Goal: Task Accomplishment & Management: Manage account settings

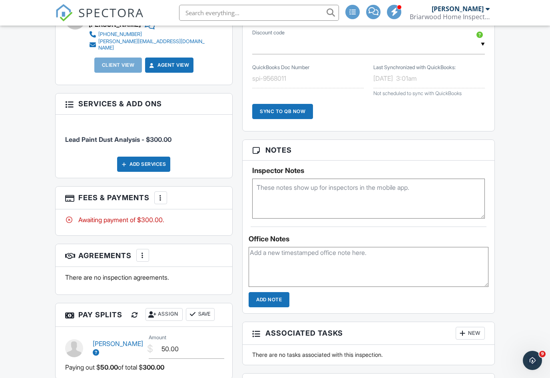
click at [157, 194] on div at bounding box center [161, 198] width 8 height 8
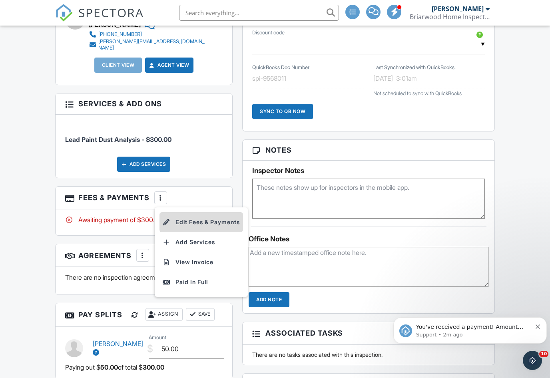
click at [200, 212] on li "Edit Fees & Payments" at bounding box center [202, 222] width 84 height 20
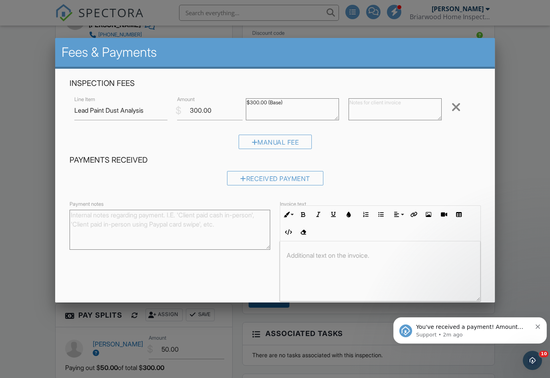
scroll to position [441, 0]
click at [454, 109] on div at bounding box center [457, 107] width 10 height 13
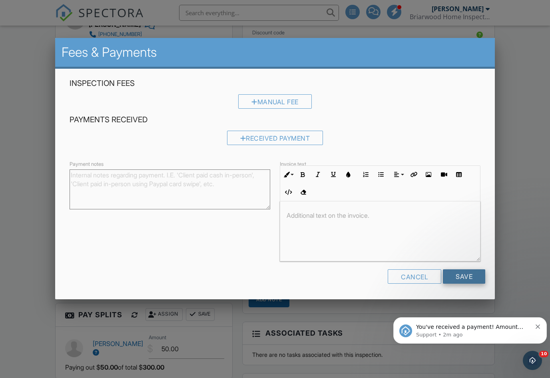
click at [465, 280] on input "Save" at bounding box center [464, 277] width 42 height 14
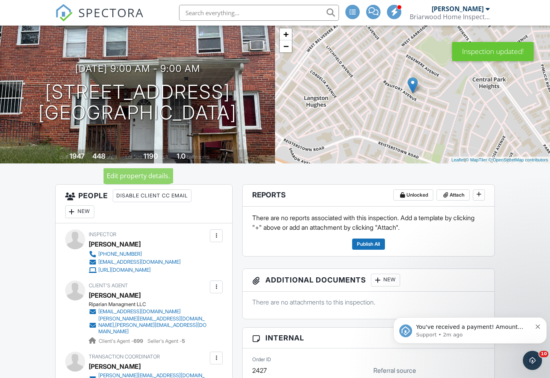
scroll to position [68, 0]
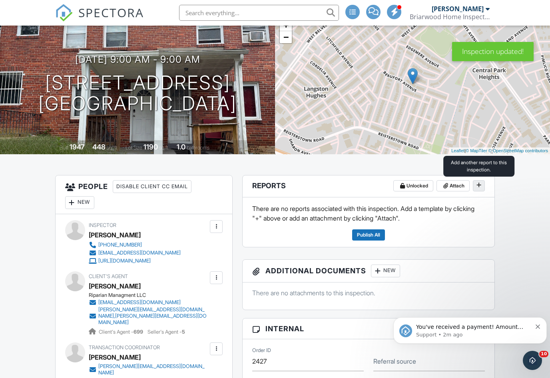
click at [480, 186] on icon at bounding box center [479, 185] width 5 height 6
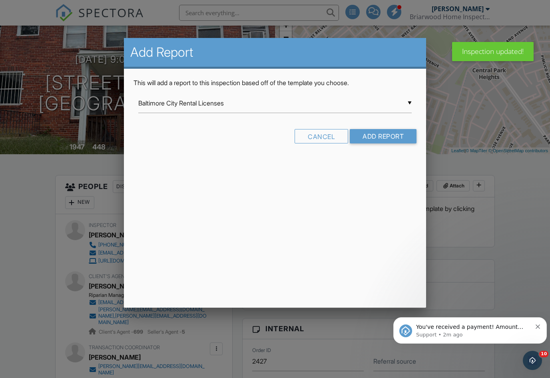
click at [318, 105] on div "▼ Baltimore City Rental Licenses Baltimore City Rental Licenses Baltimore Count…" at bounding box center [275, 104] width 274 height 20
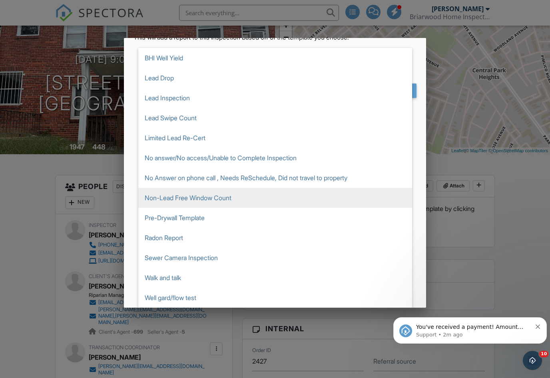
scroll to position [46, 0]
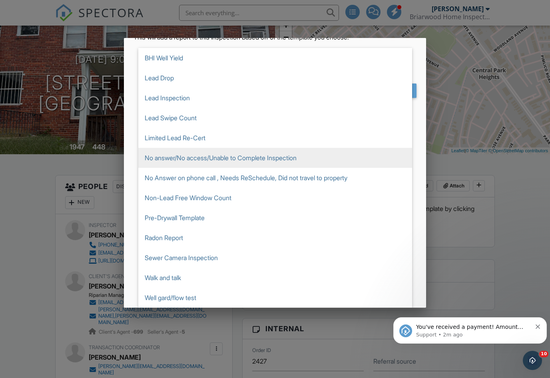
click at [243, 164] on span "No answer/No access/Unable to Complete Inspection" at bounding box center [275, 158] width 274 height 20
type input "No answer/No access/Unable to Complete Inspection"
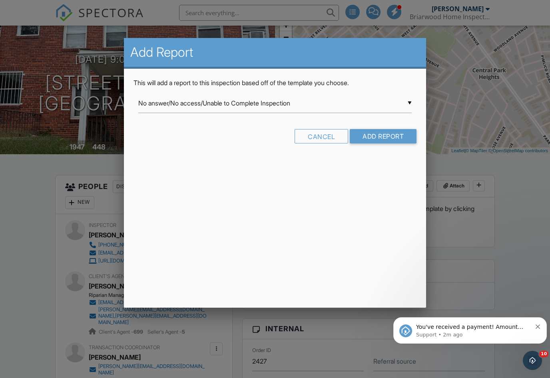
scroll to position [0, 0]
click at [388, 137] on input "Add Report" at bounding box center [383, 136] width 67 height 14
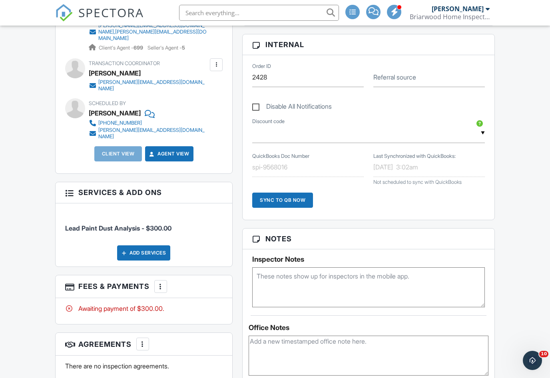
scroll to position [353, 0]
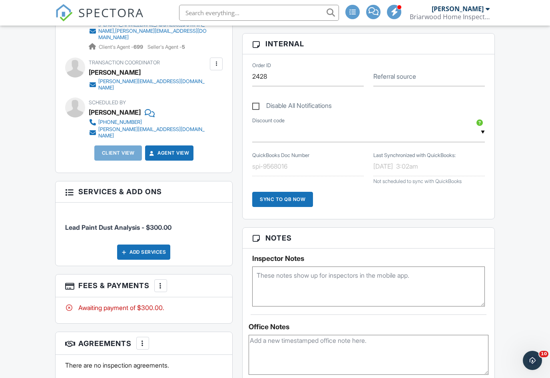
click at [159, 282] on div at bounding box center [161, 286] width 8 height 8
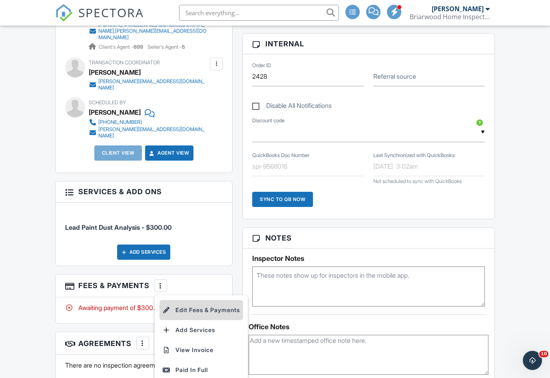
click at [190, 300] on li "Edit Fees & Payments" at bounding box center [202, 310] width 84 height 20
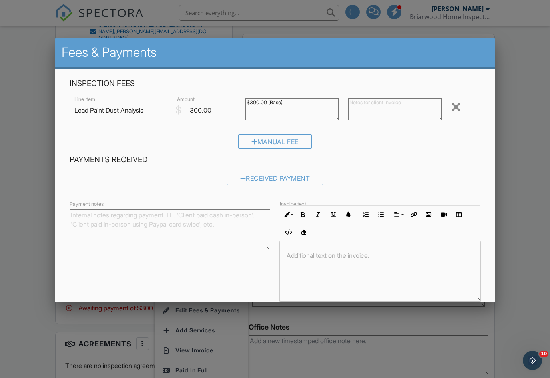
click at [452, 112] on div at bounding box center [457, 107] width 10 height 13
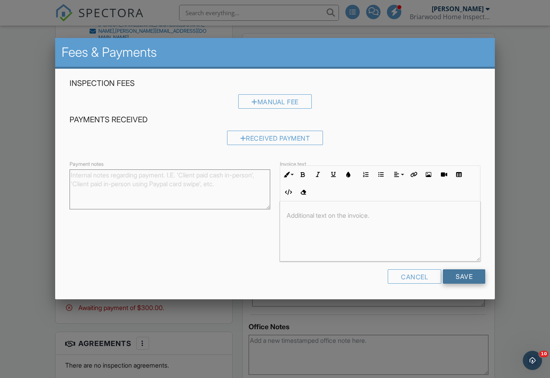
click at [460, 282] on input "Save" at bounding box center [464, 277] width 42 height 14
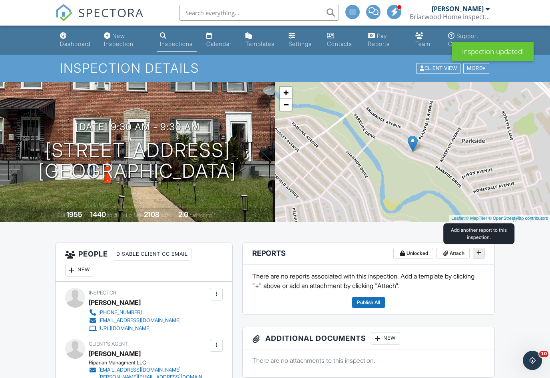
click at [478, 258] on button at bounding box center [479, 253] width 12 height 11
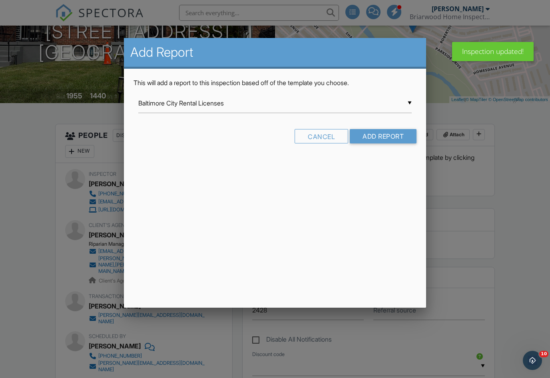
scroll to position [130, 0]
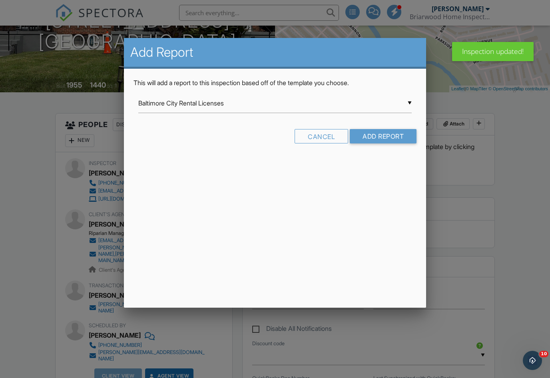
click at [385, 108] on div "▼ Baltimore City Rental Licenses Baltimore City Rental Licenses Baltimore Count…" at bounding box center [275, 104] width 274 height 20
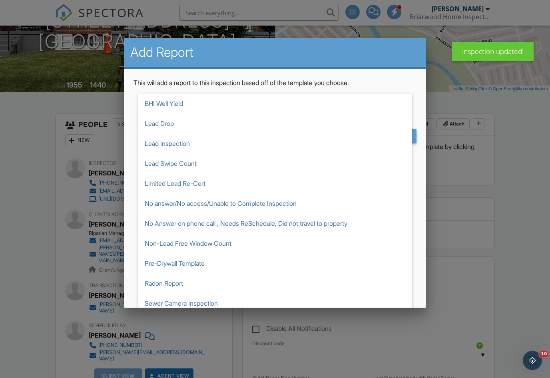
scroll to position [180, 0]
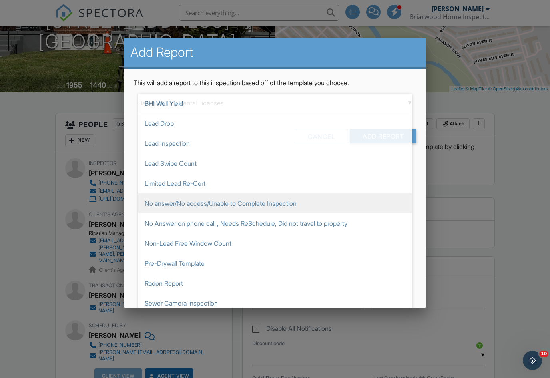
click at [284, 210] on span "No answer/No access/Unable to Complete Inspection" at bounding box center [275, 204] width 274 height 20
type input "No answer/No access/Unable to Complete Inspection"
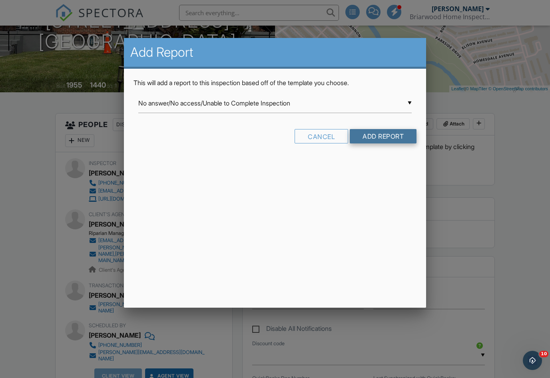
click at [379, 140] on input "Add Report" at bounding box center [383, 136] width 67 height 14
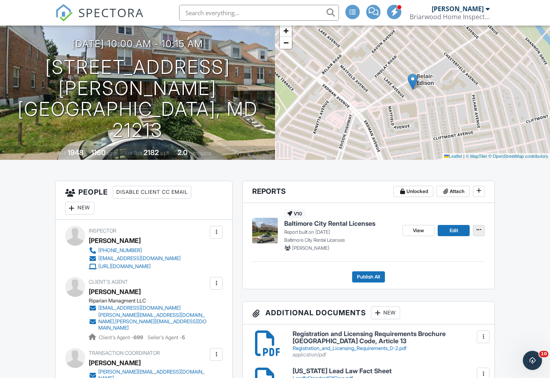
click at [482, 232] on span at bounding box center [479, 230] width 8 height 8
click at [429, 291] on span "Delete Report" at bounding box center [431, 289] width 35 height 8
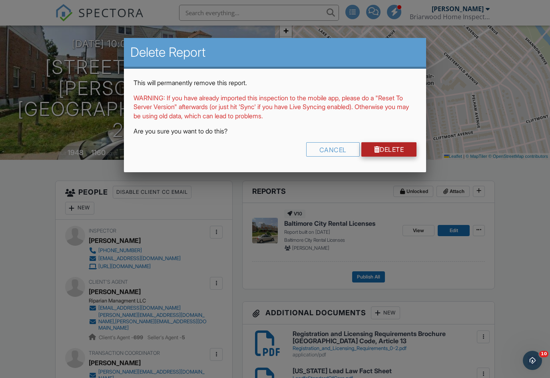
click at [403, 152] on link "Delete" at bounding box center [390, 149] width 56 height 14
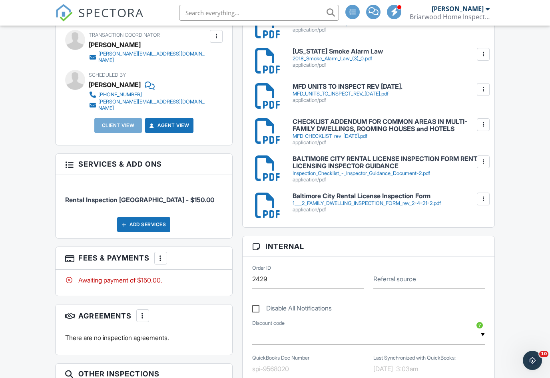
scroll to position [399, 0]
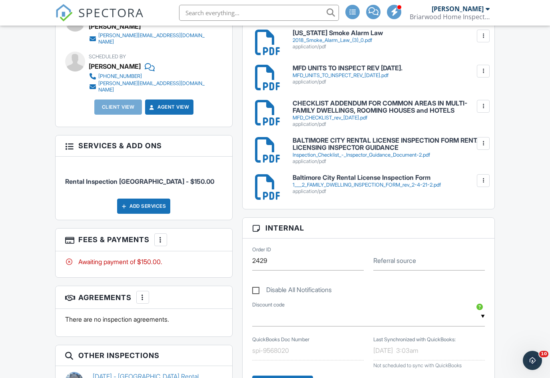
click at [151, 229] on h3 "Fees & Payments More Edit Fees & Payments Add Services View Invoice Paid In Full" at bounding box center [144, 240] width 177 height 23
click at [158, 236] on div at bounding box center [161, 240] width 8 height 8
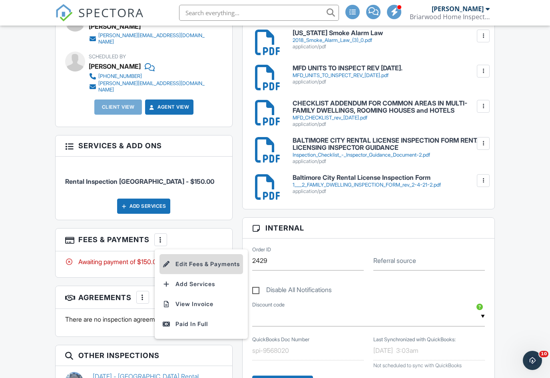
click at [220, 254] on li "Edit Fees & Payments" at bounding box center [202, 264] width 84 height 20
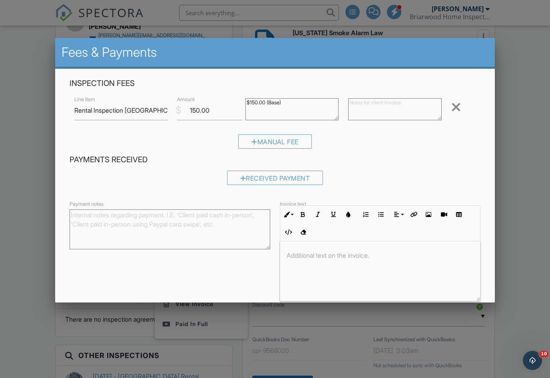
click at [459, 113] on div at bounding box center [457, 107] width 10 height 13
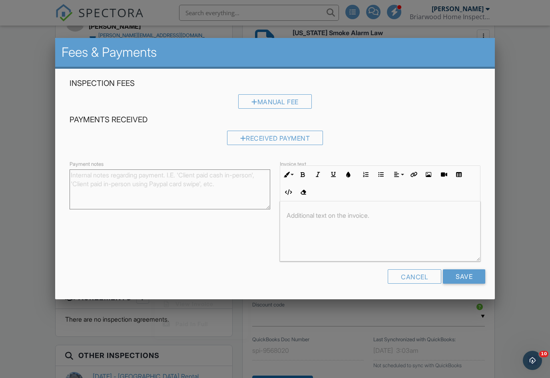
click at [460, 106] on div "Manual Fee" at bounding box center [276, 104] width 412 height 20
click at [470, 279] on input "Save" at bounding box center [464, 277] width 42 height 14
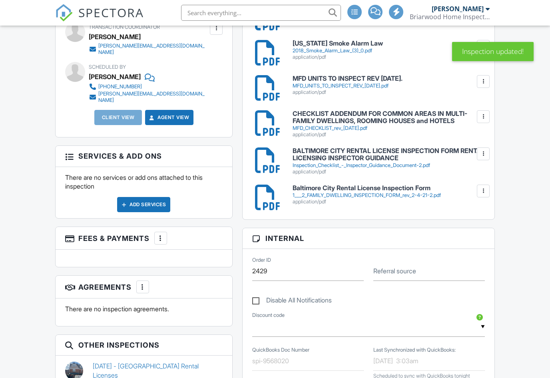
scroll to position [396, 0]
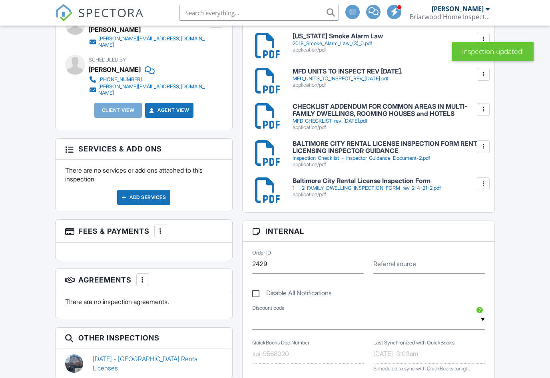
click at [153, 190] on div "Add Services" at bounding box center [143, 197] width 53 height 15
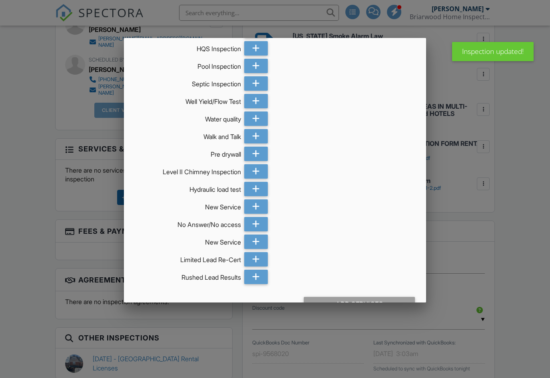
scroll to position [316, 0]
click at [255, 218] on icon at bounding box center [256, 225] width 8 height 14
click at [382, 298] on div "Add Services (+ $150.0)" at bounding box center [359, 305] width 111 height 14
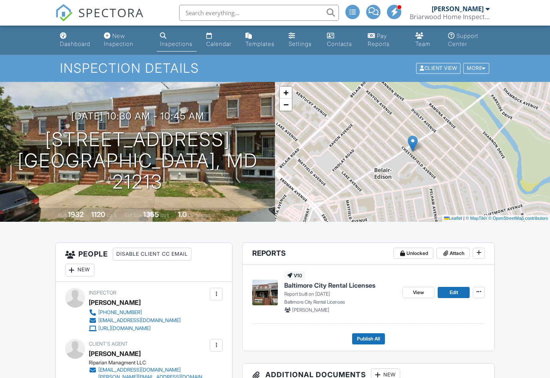
scroll to position [107, 0]
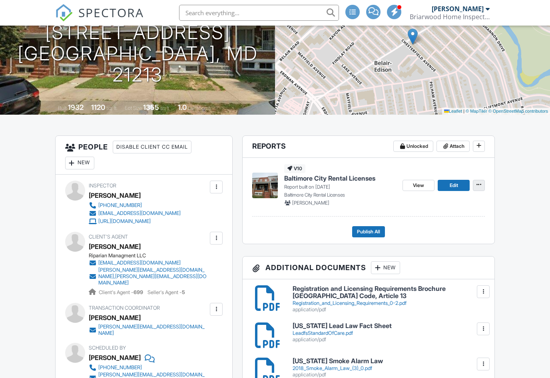
click at [474, 184] on button at bounding box center [479, 185] width 12 height 11
click at [429, 244] on span "Delete Report" at bounding box center [431, 244] width 35 height 8
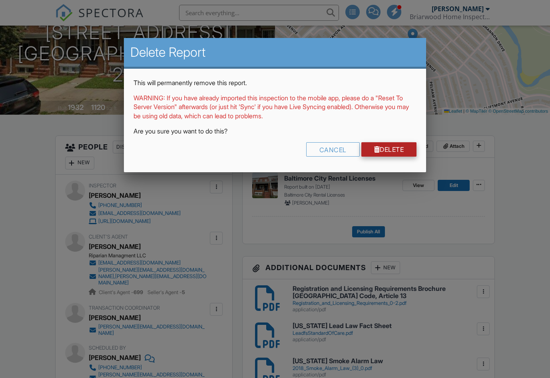
click at [397, 151] on link "Delete" at bounding box center [390, 149] width 56 height 14
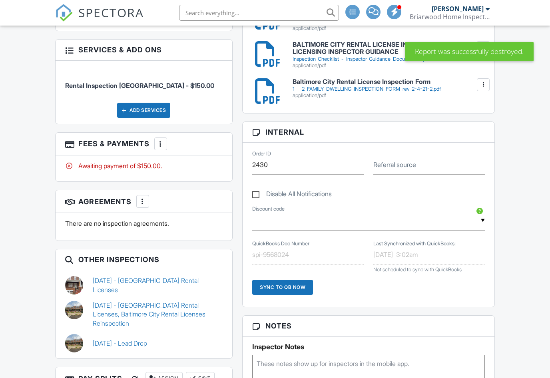
scroll to position [486, 0]
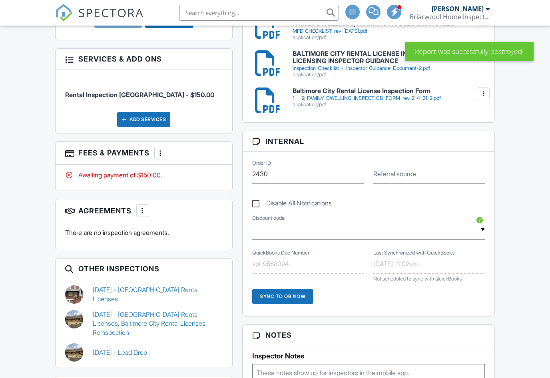
click at [163, 149] on div at bounding box center [161, 153] width 8 height 8
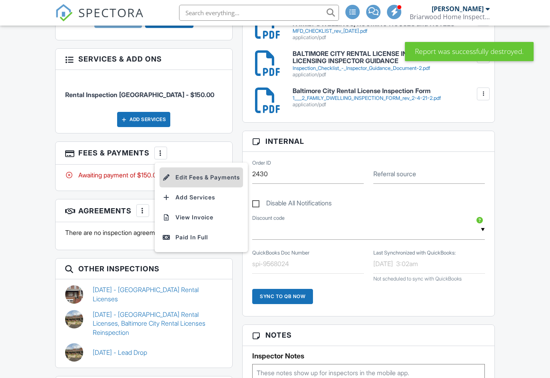
click at [217, 168] on li "Edit Fees & Payments" at bounding box center [202, 178] width 84 height 20
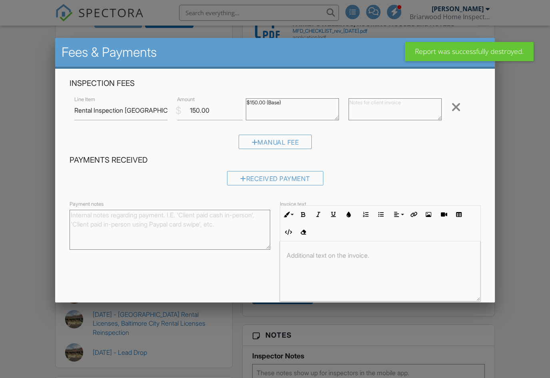
click at [452, 108] on div at bounding box center [457, 107] width 10 height 13
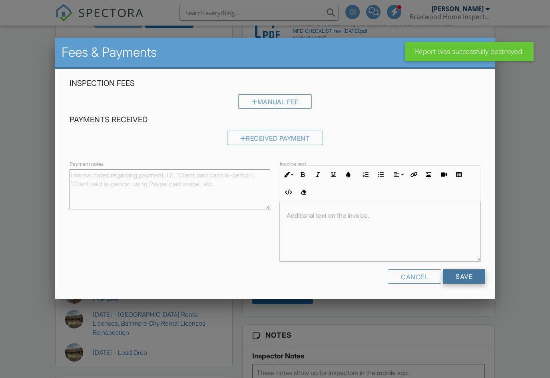
click at [456, 283] on input "Save" at bounding box center [464, 277] width 42 height 14
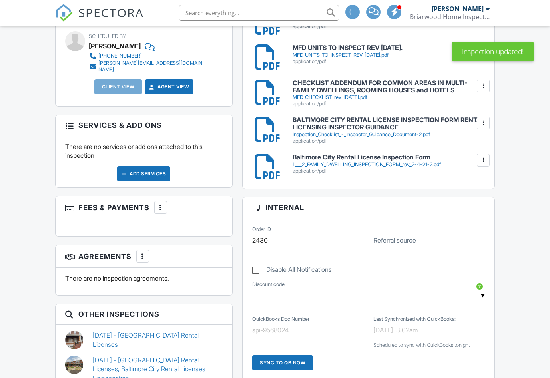
scroll to position [422, 0]
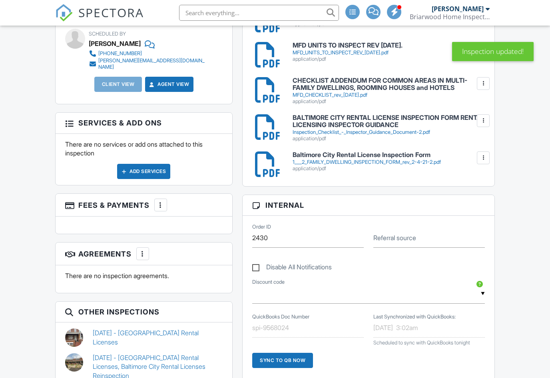
click at [158, 164] on div "Add Services" at bounding box center [143, 171] width 53 height 15
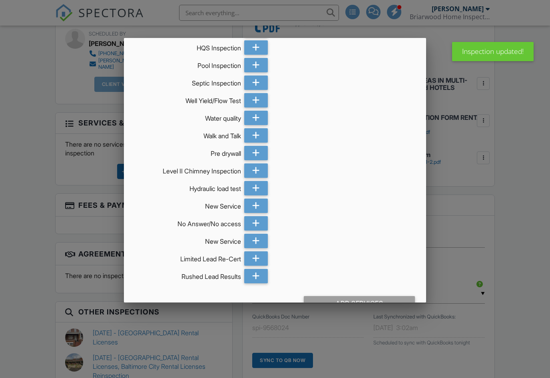
scroll to position [316, 0]
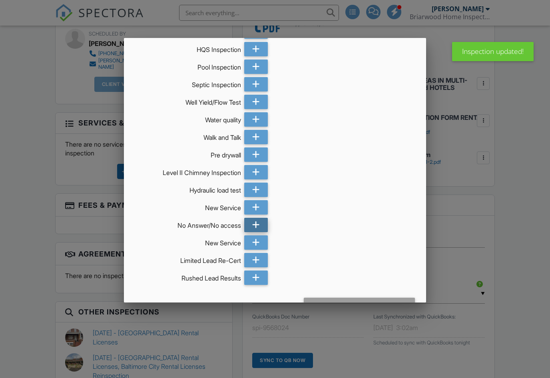
click at [256, 218] on icon at bounding box center [256, 225] width 8 height 14
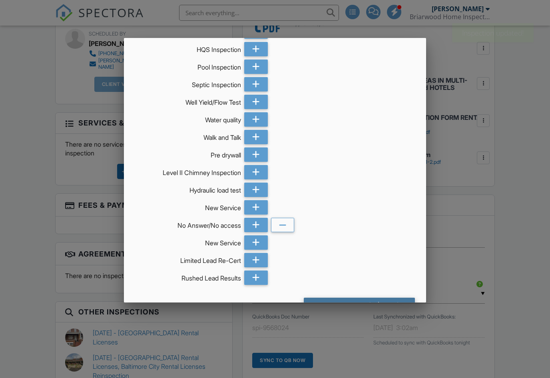
click at [386, 298] on div "Add Services (+ $150.0)" at bounding box center [359, 305] width 111 height 14
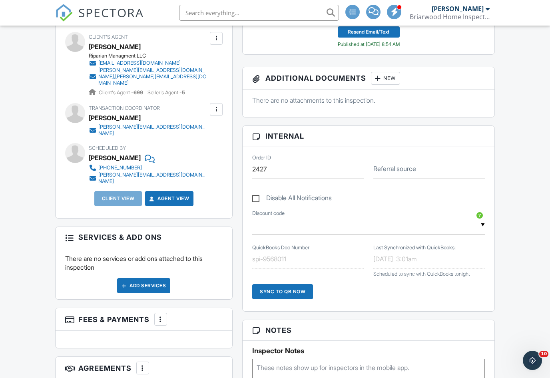
scroll to position [303, 0]
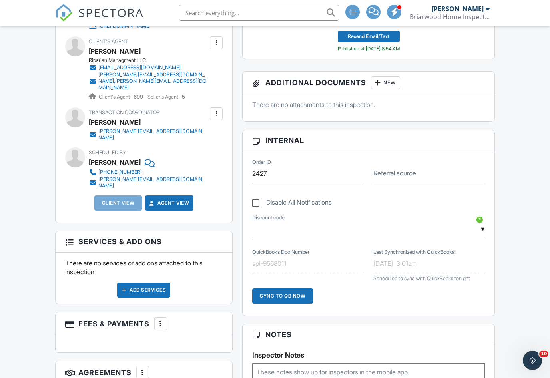
click at [132, 283] on div "Add Services" at bounding box center [143, 290] width 53 height 15
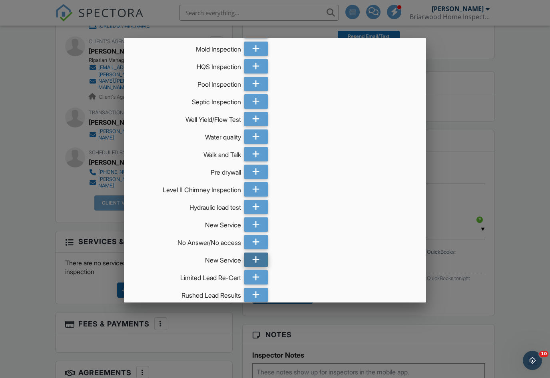
scroll to position [298, 0]
click at [256, 236] on icon at bounding box center [256, 243] width 8 height 14
click at [364, 316] on div "Add Services (+ $150.0)" at bounding box center [359, 323] width 111 height 14
click at [365, 316] on div "Add Services (+ $150.0)" at bounding box center [359, 323] width 111 height 14
click at [369, 316] on div "Add Services (+ $150.0)" at bounding box center [359, 323] width 111 height 14
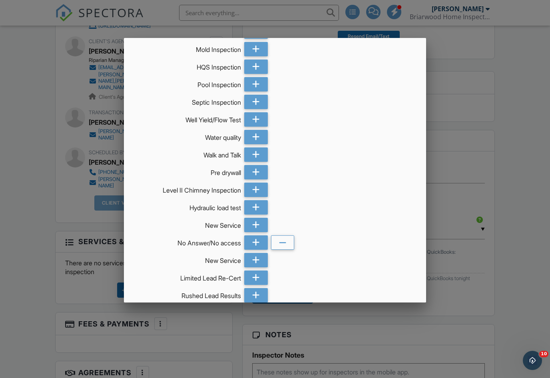
click at [369, 316] on div "Add Services (+ $150.0)" at bounding box center [359, 323] width 111 height 14
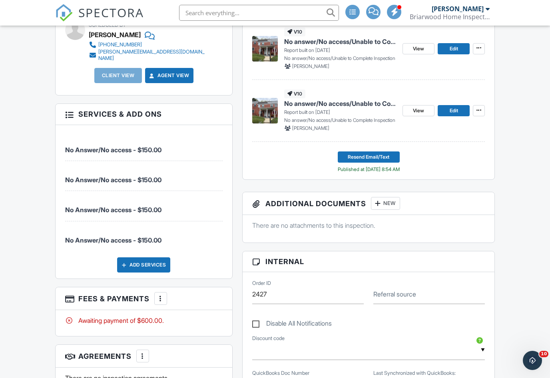
scroll to position [424, 0]
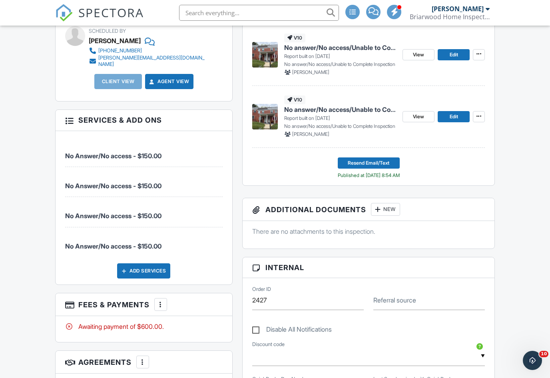
click at [163, 301] on div at bounding box center [161, 305] width 8 height 8
click at [201, 319] on li "Edit Fees & Payments" at bounding box center [202, 329] width 84 height 20
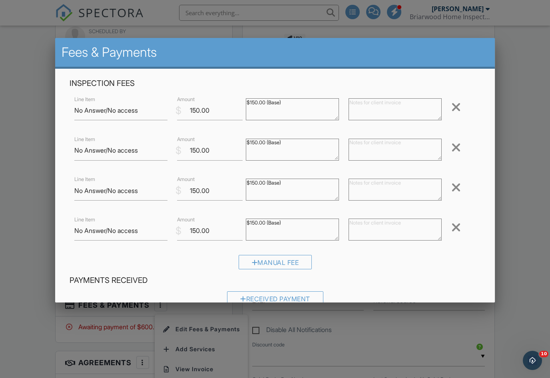
click at [454, 146] on div at bounding box center [457, 147] width 10 height 13
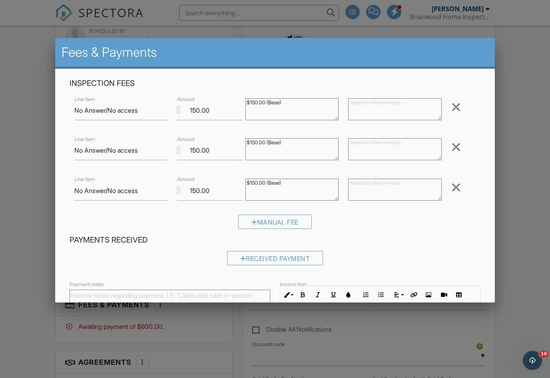
click at [455, 148] on div at bounding box center [457, 147] width 10 height 13
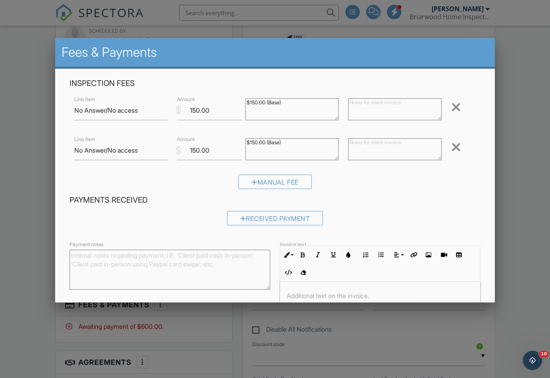
click at [455, 148] on div at bounding box center [457, 147] width 10 height 13
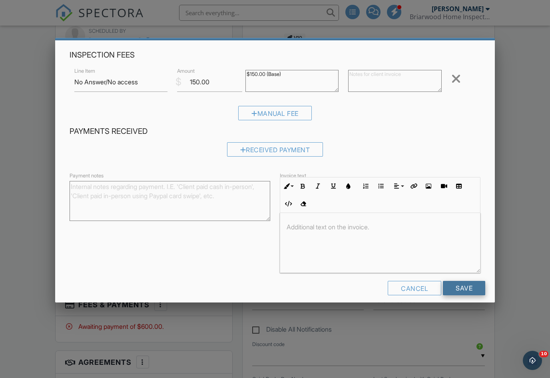
scroll to position [28, 0]
click at [468, 289] on input "Save" at bounding box center [464, 289] width 42 height 14
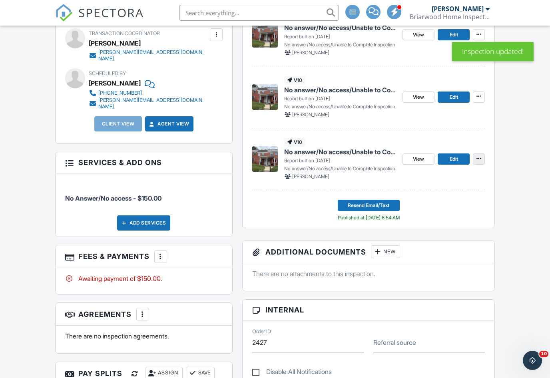
click at [478, 158] on icon at bounding box center [479, 159] width 5 height 6
click at [479, 103] on div "View Edit" at bounding box center [444, 97] width 82 height 42
click at [479, 100] on span at bounding box center [479, 96] width 8 height 8
click at [513, 130] on div "Quick Publish Copy Delete Report" at bounding box center [471, 136] width 157 height 63
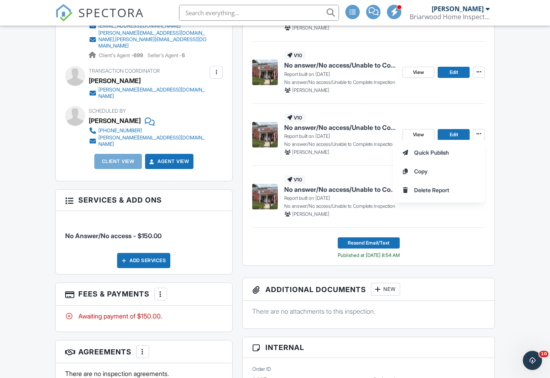
scroll to position [340, 0]
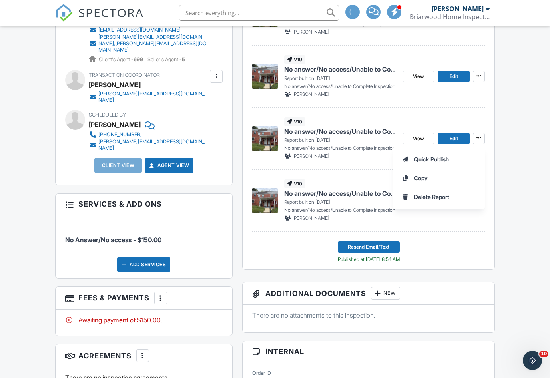
click at [506, 154] on div "Quick Publish Copy Delete Report" at bounding box center [471, 178] width 157 height 63
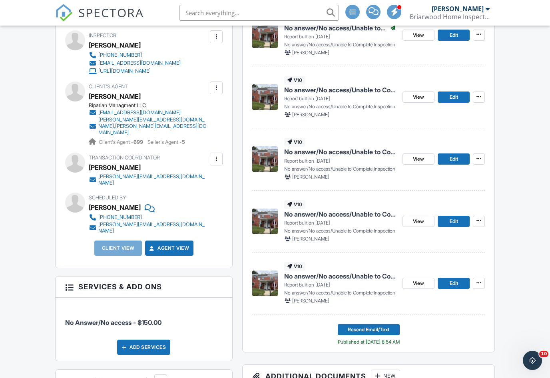
scroll to position [257, 0]
